Goal: Check status

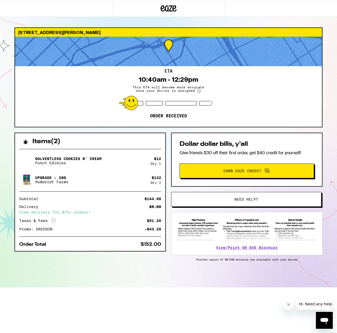
click at [293, 129] on div "2522 S Bundy Dr Los Angeles 90064 ETA 10:40am - 12:29pm This ETA will become mo…" at bounding box center [168, 157] width 316 height 260
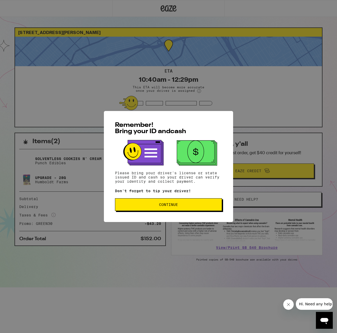
click at [210, 214] on div "Remember! Bring your ID and cash Please bring your driver's license or state is…" at bounding box center [168, 166] width 129 height 111
click at [205, 200] on button "Continue" at bounding box center [168, 204] width 107 height 13
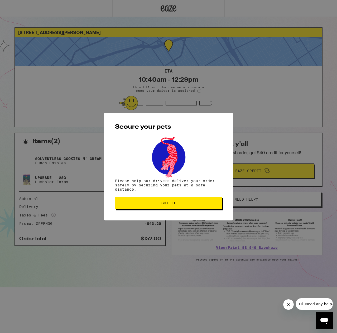
drag, startPoint x: 178, startPoint y: 219, endPoint x: 178, endPoint y: 213, distance: 6.4
click at [178, 218] on div "Secure your pets Please help our drivers deliver your order safely by securing …" at bounding box center [168, 166] width 129 height 107
click at [174, 206] on button "Got it" at bounding box center [168, 202] width 107 height 13
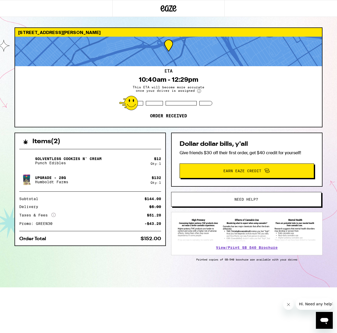
click at [76, 287] on html "[STREET_ADDRESS][PERSON_NAME] ETA 10:40am - 12:29pm This ETA will become more a…" at bounding box center [168, 143] width 337 height 287
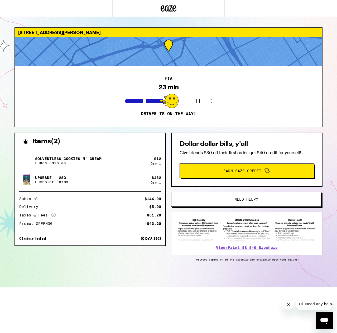
click at [108, 108] on div "ETA 23 min Driver is on the way!" at bounding box center [168, 96] width 307 height 61
click at [52, 68] on div "ETA 10 min Driver is on the way!" at bounding box center [168, 96] width 307 height 61
